Goal: Task Accomplishment & Management: Complete application form

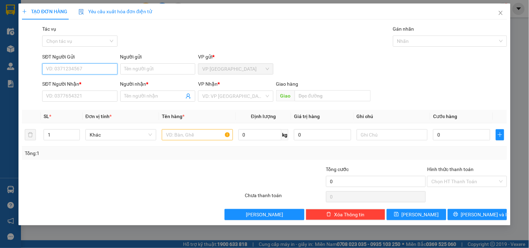
click at [98, 69] on input "SĐT Người Gửi" at bounding box center [79, 69] width 75 height 11
click at [197, 135] on input "text" at bounding box center [197, 134] width 71 height 11
type input "1 KIỆN ĐEN"
click at [57, 66] on input "SĐT Người Gửi" at bounding box center [79, 69] width 75 height 11
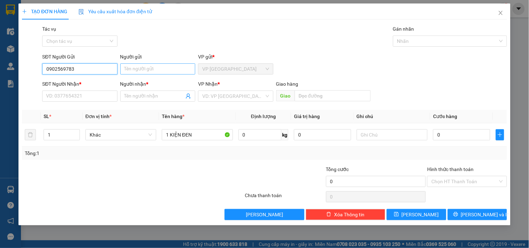
type input "0902569783"
click at [144, 72] on input "Người gửi" at bounding box center [157, 69] width 75 height 11
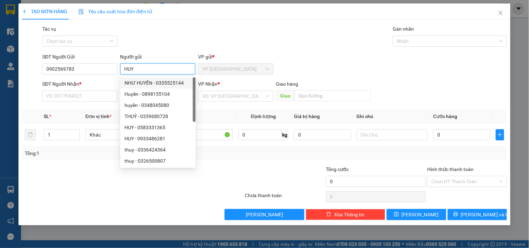
type input "HUY"
click at [99, 89] on div "SĐT Người Nhận *" at bounding box center [79, 85] width 75 height 10
click at [88, 100] on input "SĐT Người Nhận *" at bounding box center [79, 96] width 75 height 11
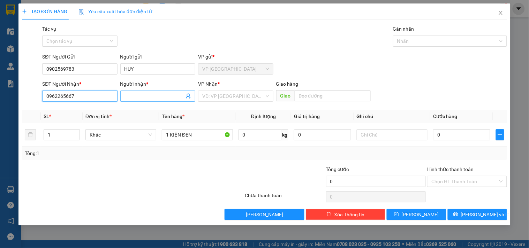
type input "0962265667"
click at [135, 99] on input "Người nhận *" at bounding box center [155, 96] width 60 height 8
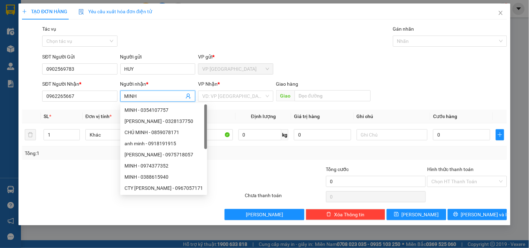
click at [194, 97] on span "MINH" at bounding box center [157, 96] width 75 height 11
type input "MINH"
click at [218, 97] on input "search" at bounding box center [233, 96] width 62 height 10
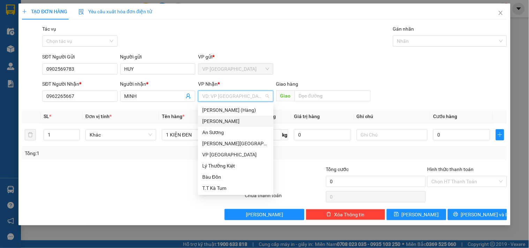
click at [239, 118] on div "[PERSON_NAME]" at bounding box center [235, 122] width 67 height 8
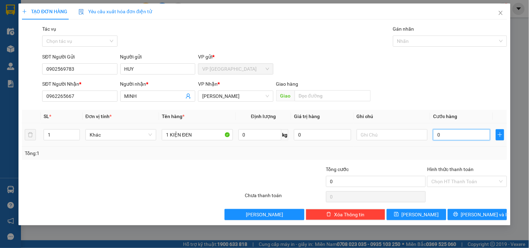
click at [438, 136] on input "0" at bounding box center [461, 134] width 57 height 11
type input "4"
type input "40"
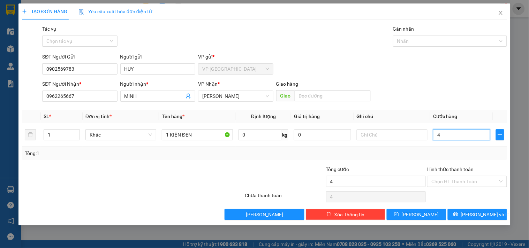
type input "40"
type input "400"
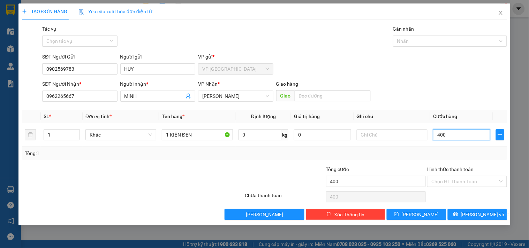
type input "4.000"
type input "40.000"
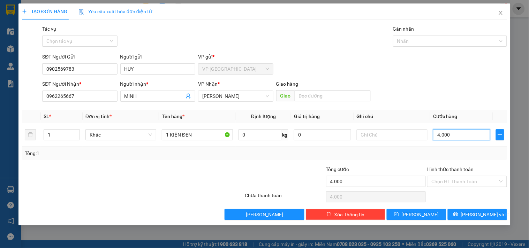
type input "40.000"
click at [490, 210] on button "[PERSON_NAME] và In" at bounding box center [477, 214] width 59 height 11
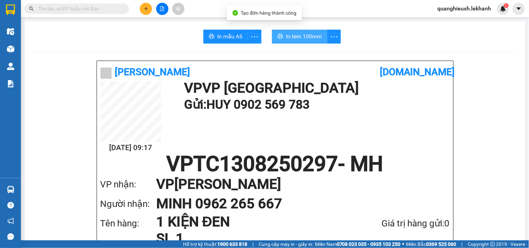
click at [294, 38] on span "In tem 100mm" at bounding box center [304, 36] width 36 height 9
click at [22, 7] on div at bounding box center [68, 8] width 136 height 10
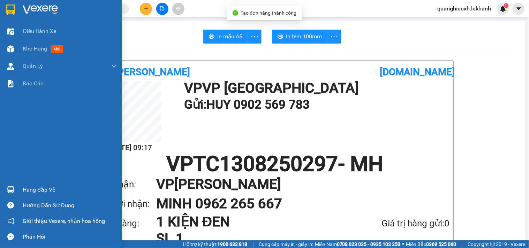
click at [5, 8] on div at bounding box center [11, 9] width 12 height 12
